Goal: Task Accomplishment & Management: Manage account settings

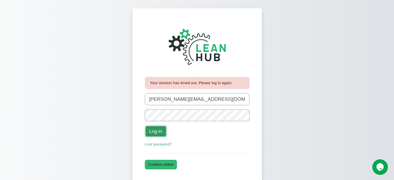
click at [156, 134] on button "Log in" at bounding box center [156, 131] width 22 height 12
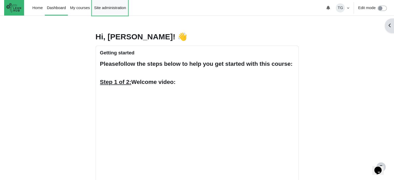
click at [105, 5] on link "Site administration" at bounding box center [110, 8] width 36 height 16
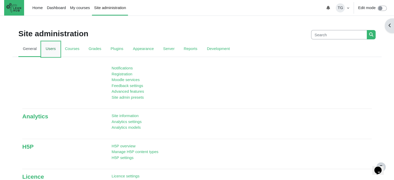
click at [52, 49] on link "Users" at bounding box center [50, 49] width 19 height 16
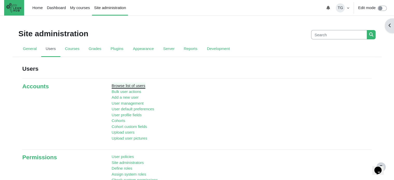
click at [120, 84] on link "Browse list of users" at bounding box center [129, 85] width 34 height 4
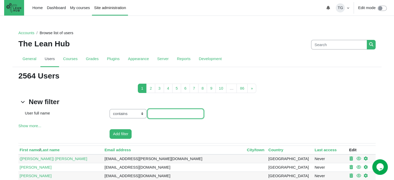
click at [159, 115] on input "User full name value" at bounding box center [176, 114] width 56 height 10
type input "racheal"
click at [110, 129] on input "Add filter" at bounding box center [121, 134] width 22 height 10
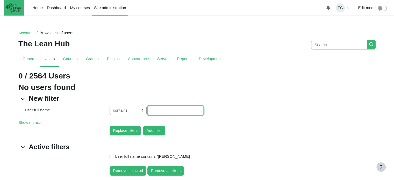
drag, startPoint x: 0, startPoint y: 0, endPoint x: 172, endPoint y: 111, distance: 204.6
click at [172, 111] on input "User full name value" at bounding box center [176, 111] width 56 height 10
type input "rachael"
click at [110, 126] on input "Replace filters" at bounding box center [125, 131] width 31 height 10
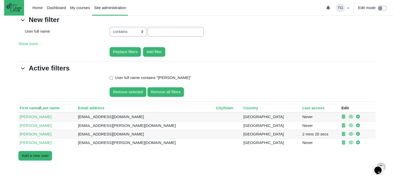
scroll to position [68, 0]
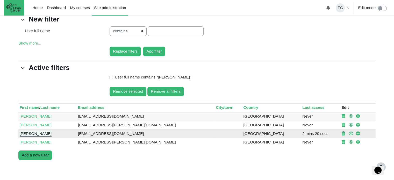
click at [41, 133] on link "Rachael Donato" at bounding box center [36, 133] width 32 height 4
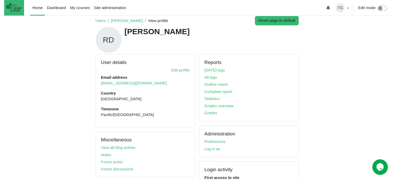
scroll to position [12, 0]
click at [177, 69] on link "Edit profile" at bounding box center [180, 70] width 18 height 4
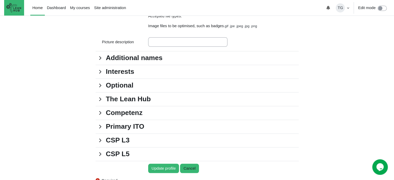
scroll to position [477, 0]
click at [100, 104] on link "The Lean Hub" at bounding box center [100, 98] width 9 height 9
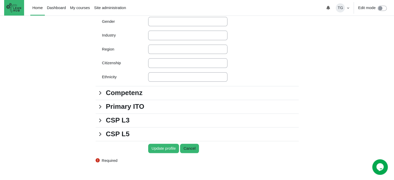
scroll to position [580, 0]
click at [101, 125] on link "CSP L3" at bounding box center [100, 120] width 9 height 9
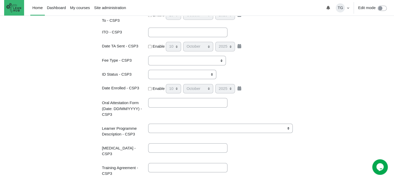
scroll to position [890, 0]
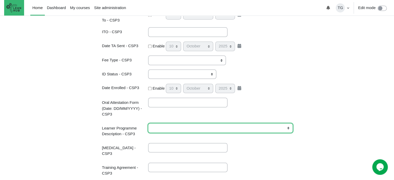
click at [283, 128] on select "NZC in Competitive Systems and Practices L3, V1, D7, C40, 7878 (7 months) NZC i…" at bounding box center [220, 128] width 144 height 10
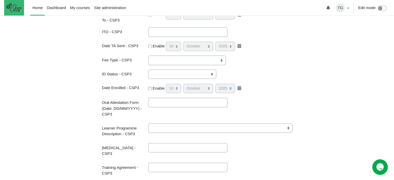
click at [291, 116] on div "Content" at bounding box center [223, 108] width 158 height 21
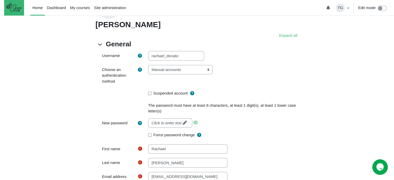
scroll to position [0, 0]
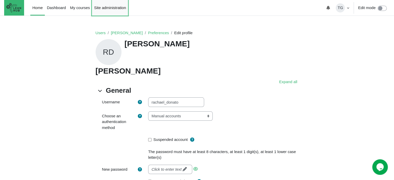
click at [100, 6] on link "Site administration" at bounding box center [110, 8] width 36 height 16
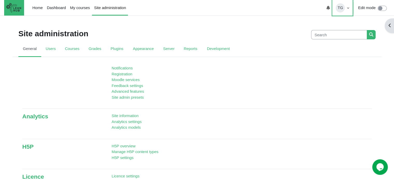
click at [346, 10] on link "TG" at bounding box center [342, 8] width 20 height 16
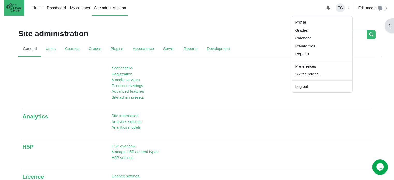
click at [273, 34] on div "Site administration Search Search" at bounding box center [196, 34] width 357 height 13
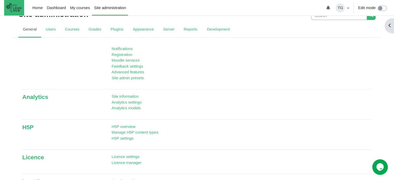
scroll to position [19, 0]
click at [49, 33] on link "Users" at bounding box center [50, 30] width 19 height 16
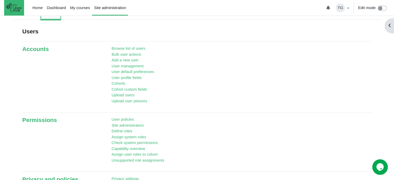
scroll to position [39, 0]
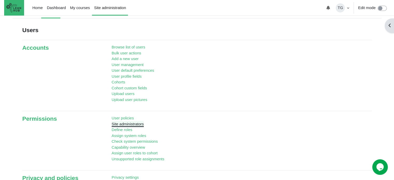
click at [121, 122] on link "Site administrators" at bounding box center [128, 124] width 32 height 4
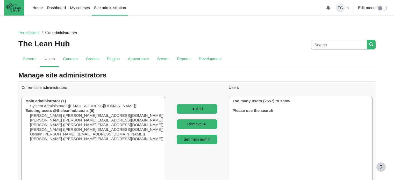
select select "Content"
click at [31, 57] on link "General" at bounding box center [29, 60] width 22 height 16
click at [31, 56] on link "General" at bounding box center [29, 60] width 22 height 16
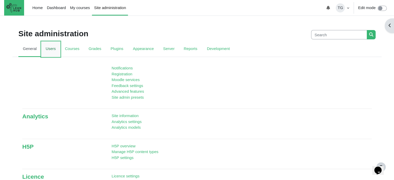
click at [48, 50] on link "Users" at bounding box center [50, 49] width 19 height 16
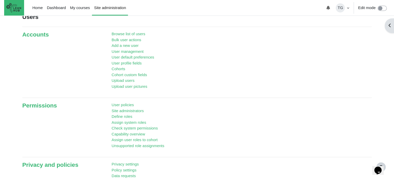
scroll to position [52, 0]
click at [126, 108] on link "Site administrators" at bounding box center [128, 110] width 32 height 4
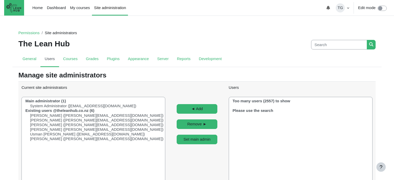
select select "Content"
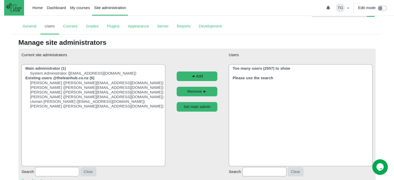
scroll to position [33, 0]
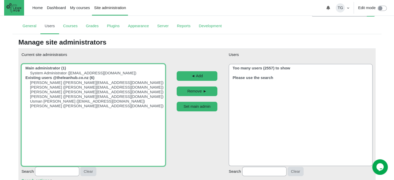
click at [111, 108] on optgroup "[PERSON_NAME] ([PERSON_NAME][EMAIL_ADDRESS][DOMAIN_NAME]) [PERSON_NAME] ([PERSO…" at bounding box center [95, 91] width 140 height 33
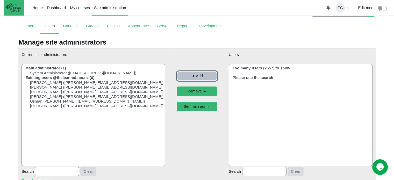
click at [192, 75] on input "◄ Add" at bounding box center [197, 76] width 41 height 10
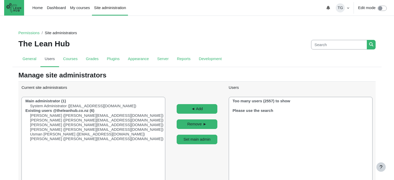
select select "Content"
click at [325, 45] on input "Search" at bounding box center [339, 45] width 56 height 10
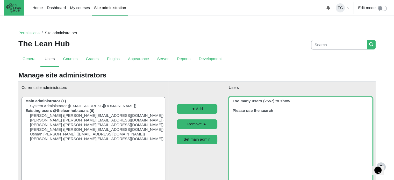
scroll to position [29, 0]
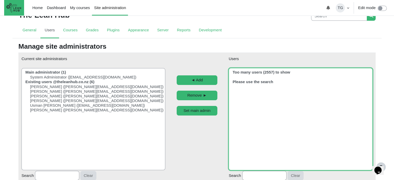
click at [261, 115] on select "Users" at bounding box center [301, 119] width 144 height 102
click at [248, 96] on select "Users" at bounding box center [301, 119] width 144 height 102
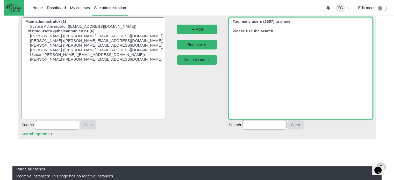
scroll to position [89, 0]
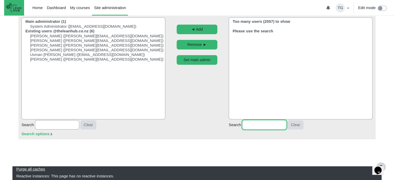
click at [252, 123] on input "Search" at bounding box center [264, 125] width 44 height 10
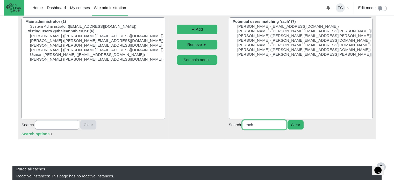
type input "rach"
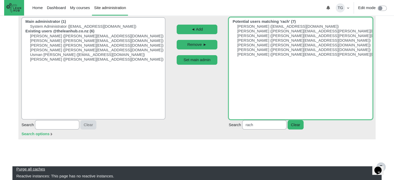
select select "2773"
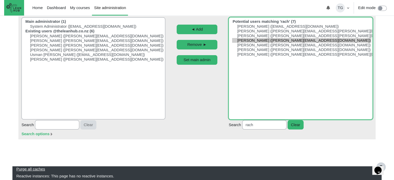
click at [257, 38] on option "Rachael Donato (rachael@theleanhub.co.nz)" at bounding box center [301, 40] width 139 height 5
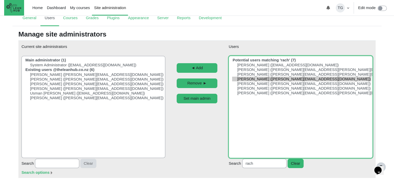
scroll to position [41, 0]
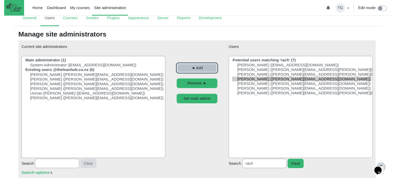
click at [194, 66] on input "◄ Add" at bounding box center [197, 68] width 41 height 10
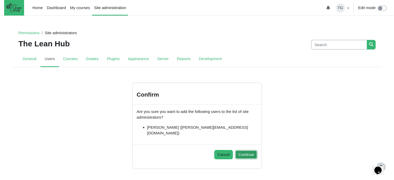
click at [241, 150] on button "Continue" at bounding box center [246, 155] width 22 height 10
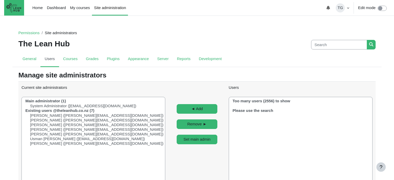
select select "Content"
click at [73, 61] on link "Courses" at bounding box center [70, 60] width 23 height 16
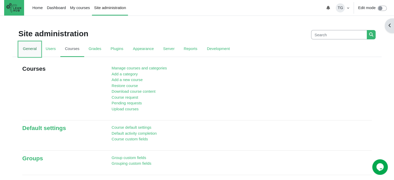
click at [32, 48] on link "General" at bounding box center [29, 49] width 23 height 16
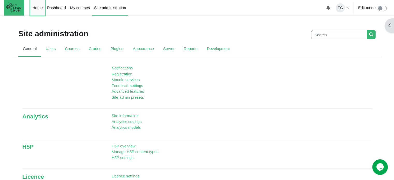
click at [39, 10] on link "Home" at bounding box center [37, 8] width 14 height 16
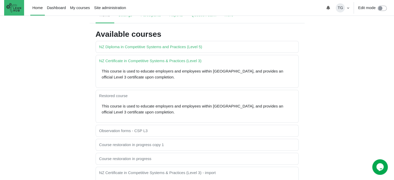
scroll to position [33, 0]
click at [150, 62] on link "NZ Certificate in Competitive Systems & Practices (Level 3)" at bounding box center [150, 61] width 102 height 4
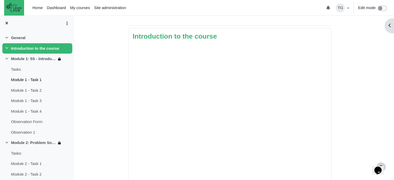
click at [28, 78] on link "Module 1 - Task 1" at bounding box center [26, 80] width 31 height 6
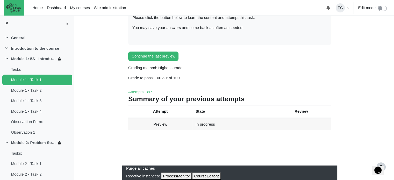
scroll to position [91, 0]
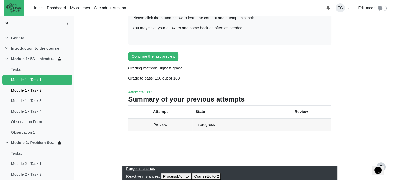
click at [31, 89] on link "Module 1 - Task 2" at bounding box center [26, 91] width 31 height 6
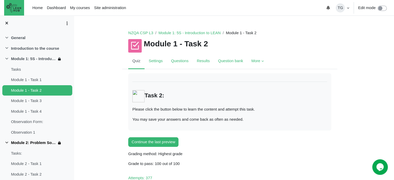
click at [32, 141] on link "Module 2: Problem Solving" at bounding box center [33, 143] width 45 height 6
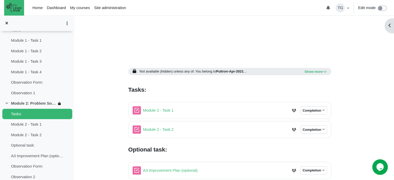
scroll to position [247, 0]
click at [32, 123] on link "Module 2 - Task 1" at bounding box center [26, 124] width 31 height 6
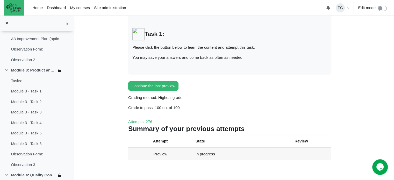
scroll to position [156, 0]
click at [37, 69] on link "Module 3: Product and Process" at bounding box center [33, 70] width 45 height 6
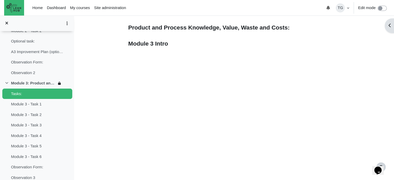
scroll to position [111, 0]
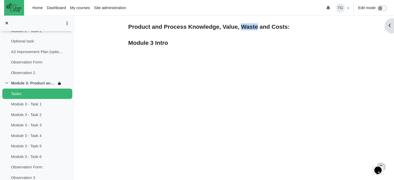
drag, startPoint x: 245, startPoint y: 28, endPoint x: 260, endPoint y: 29, distance: 15.0
click at [260, 29] on strong "Product and Process Knowledge, Value, Waste and Costs:" at bounding box center [208, 27] width 161 height 6
click at [286, 59] on iframe "Content" at bounding box center [229, 119] width 203 height 143
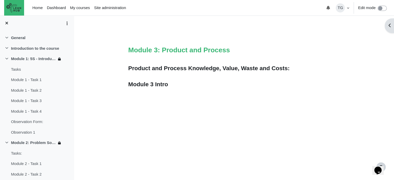
scroll to position [2, 0]
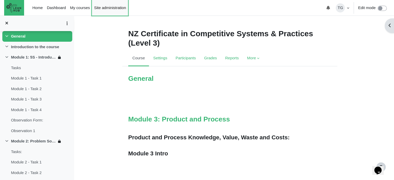
click at [103, 9] on link "Site administration" at bounding box center [110, 8] width 36 height 16
